Goal: Information Seeking & Learning: Learn about a topic

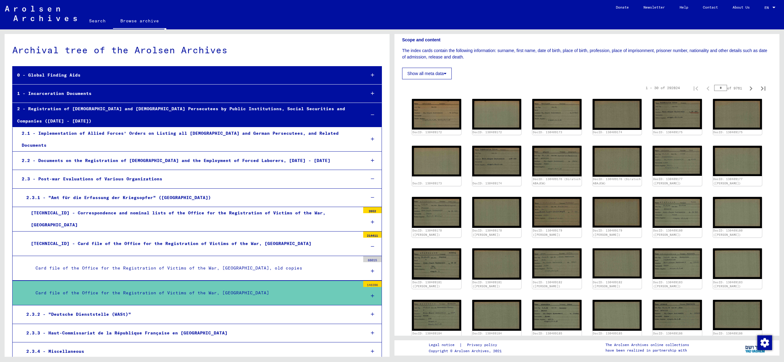
scroll to position [160, 0]
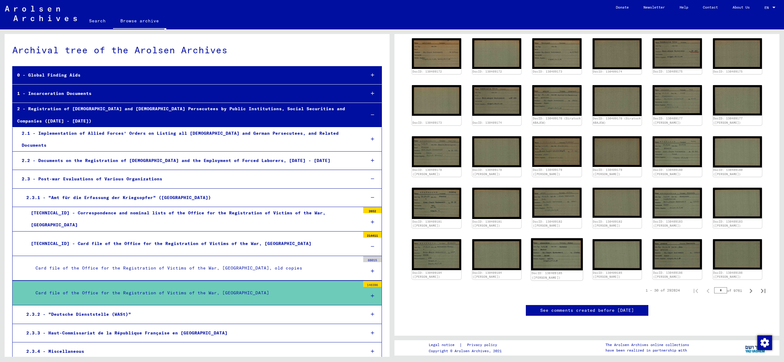
click at [551, 254] on img at bounding box center [557, 254] width 52 height 32
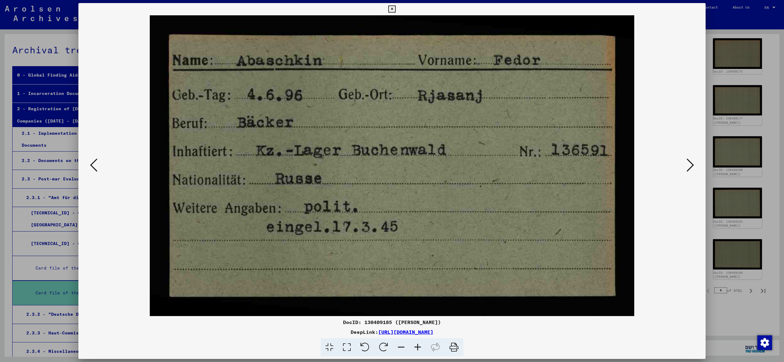
click at [727, 296] on div at bounding box center [392, 181] width 784 height 362
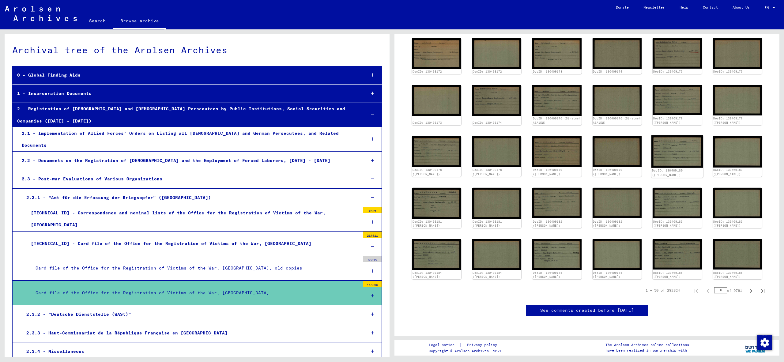
click at [666, 162] on img at bounding box center [678, 151] width 52 height 32
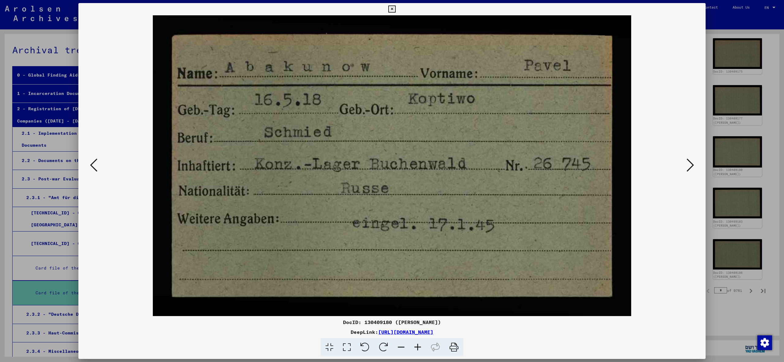
click at [729, 318] on div at bounding box center [392, 181] width 784 height 362
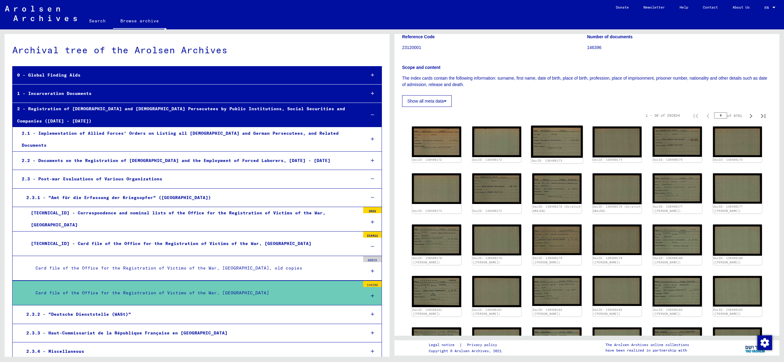
scroll to position [69, 0]
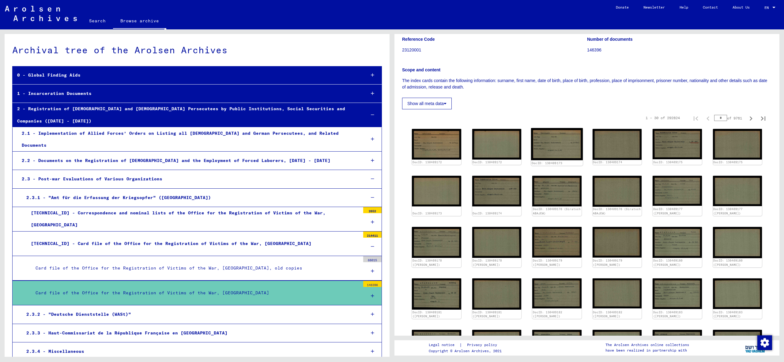
click at [554, 143] on img at bounding box center [557, 144] width 52 height 32
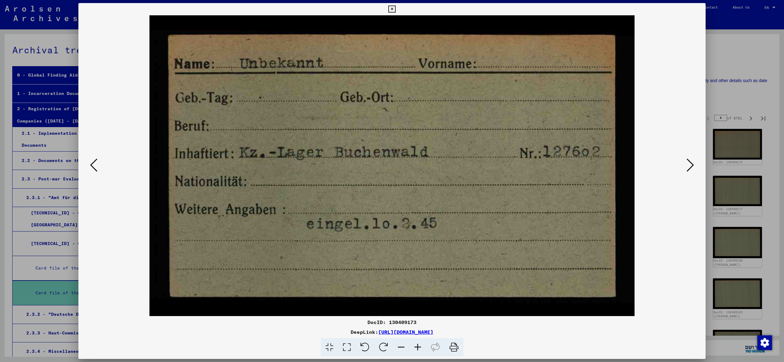
click at [713, 323] on div at bounding box center [392, 181] width 784 height 362
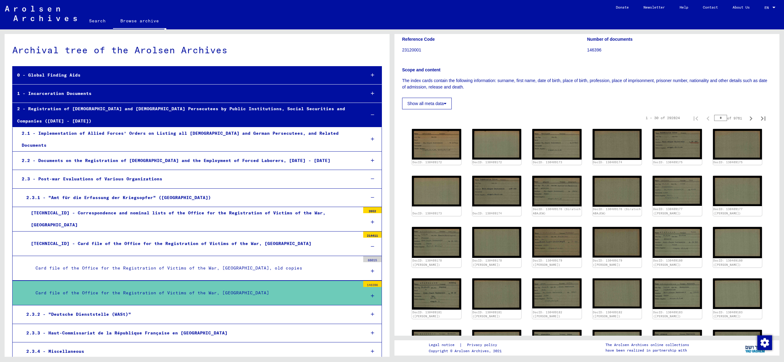
scroll to position [227, 0]
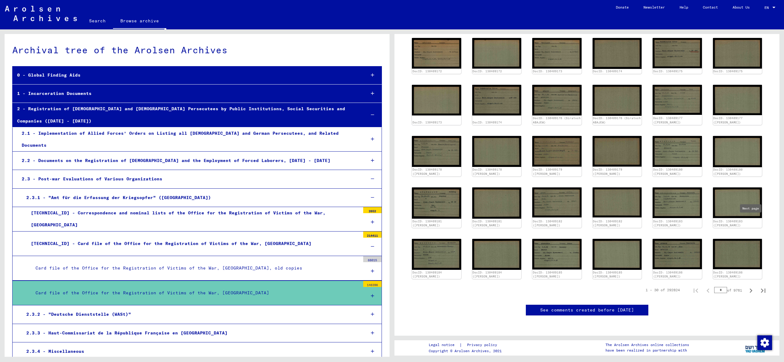
click at [747, 286] on icon "Next page" at bounding box center [751, 290] width 9 height 9
type input "*"
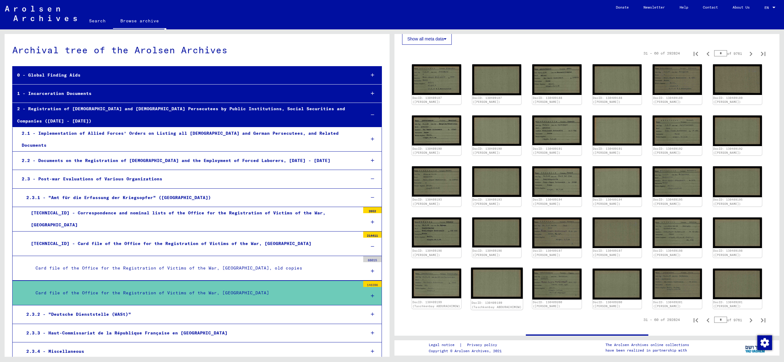
scroll to position [124, 0]
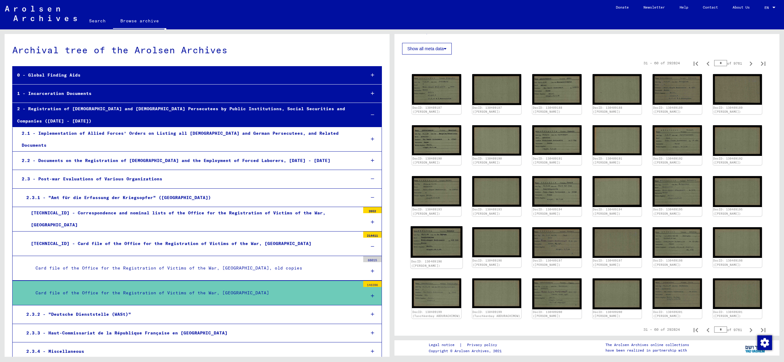
click at [440, 245] on img at bounding box center [437, 242] width 52 height 32
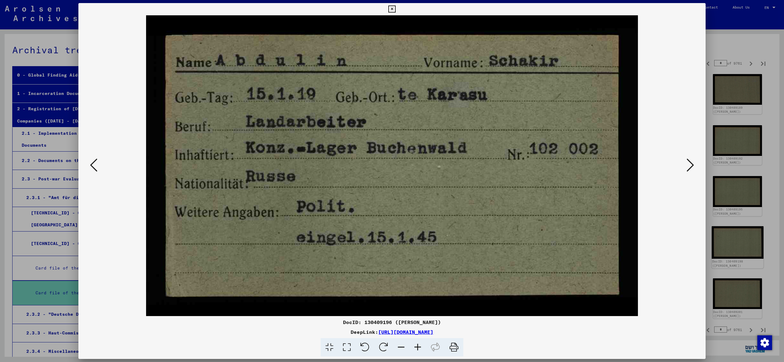
click at [746, 240] on div at bounding box center [392, 181] width 784 height 362
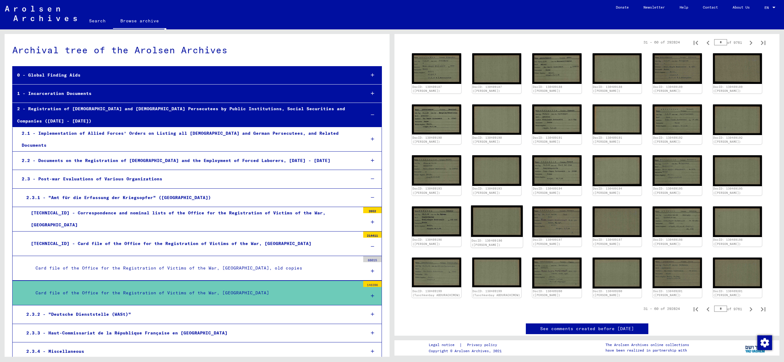
scroll to position [149, 0]
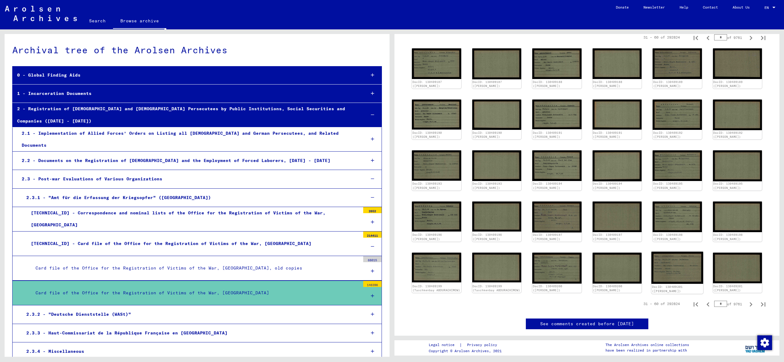
click at [685, 272] on img at bounding box center [678, 268] width 52 height 32
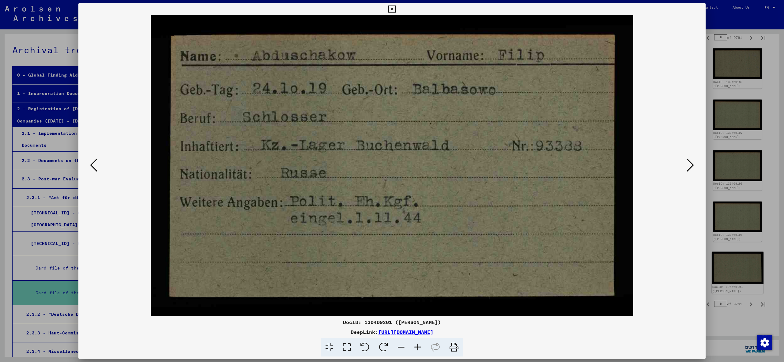
click at [722, 260] on div at bounding box center [392, 181] width 784 height 362
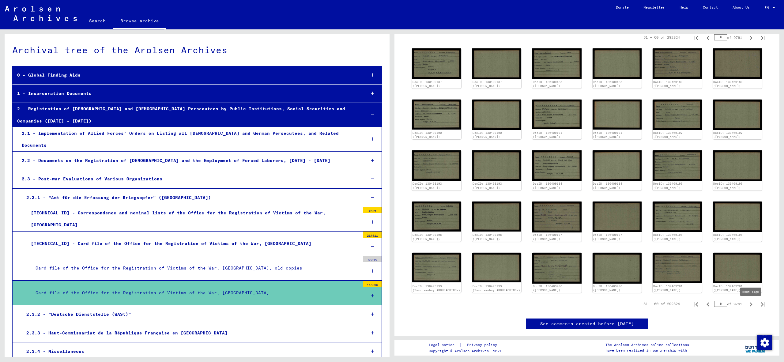
click at [754, 304] on icon "Next page" at bounding box center [751, 304] width 9 height 9
type input "*"
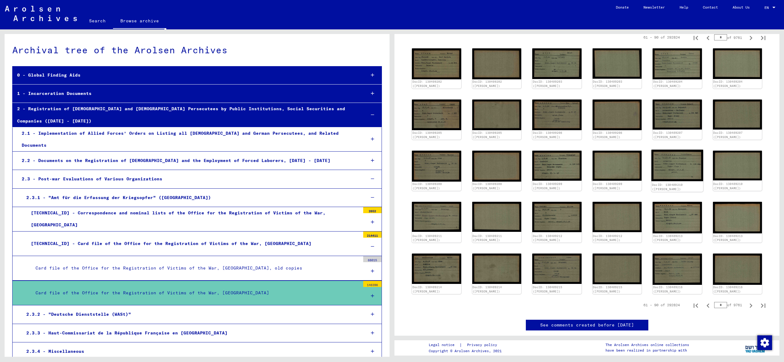
click at [681, 165] on img at bounding box center [678, 165] width 52 height 32
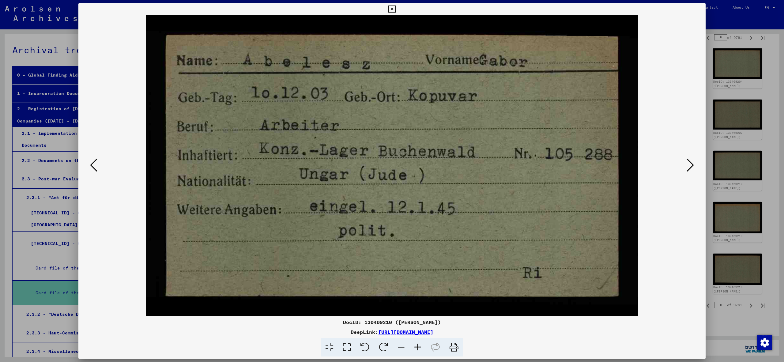
click at [747, 109] on div at bounding box center [392, 181] width 784 height 362
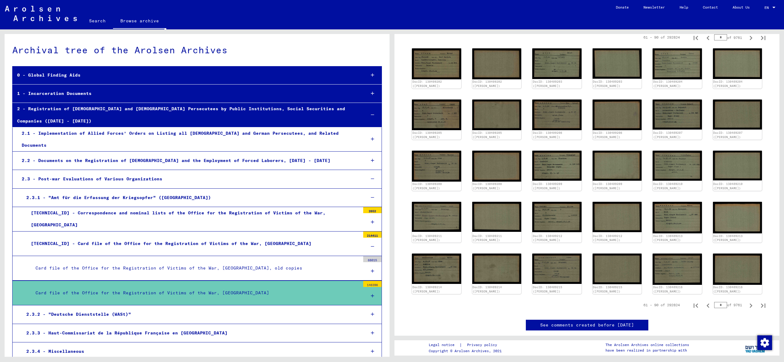
scroll to position [152, 0]
